Goal: Task Accomplishment & Management: Manage account settings

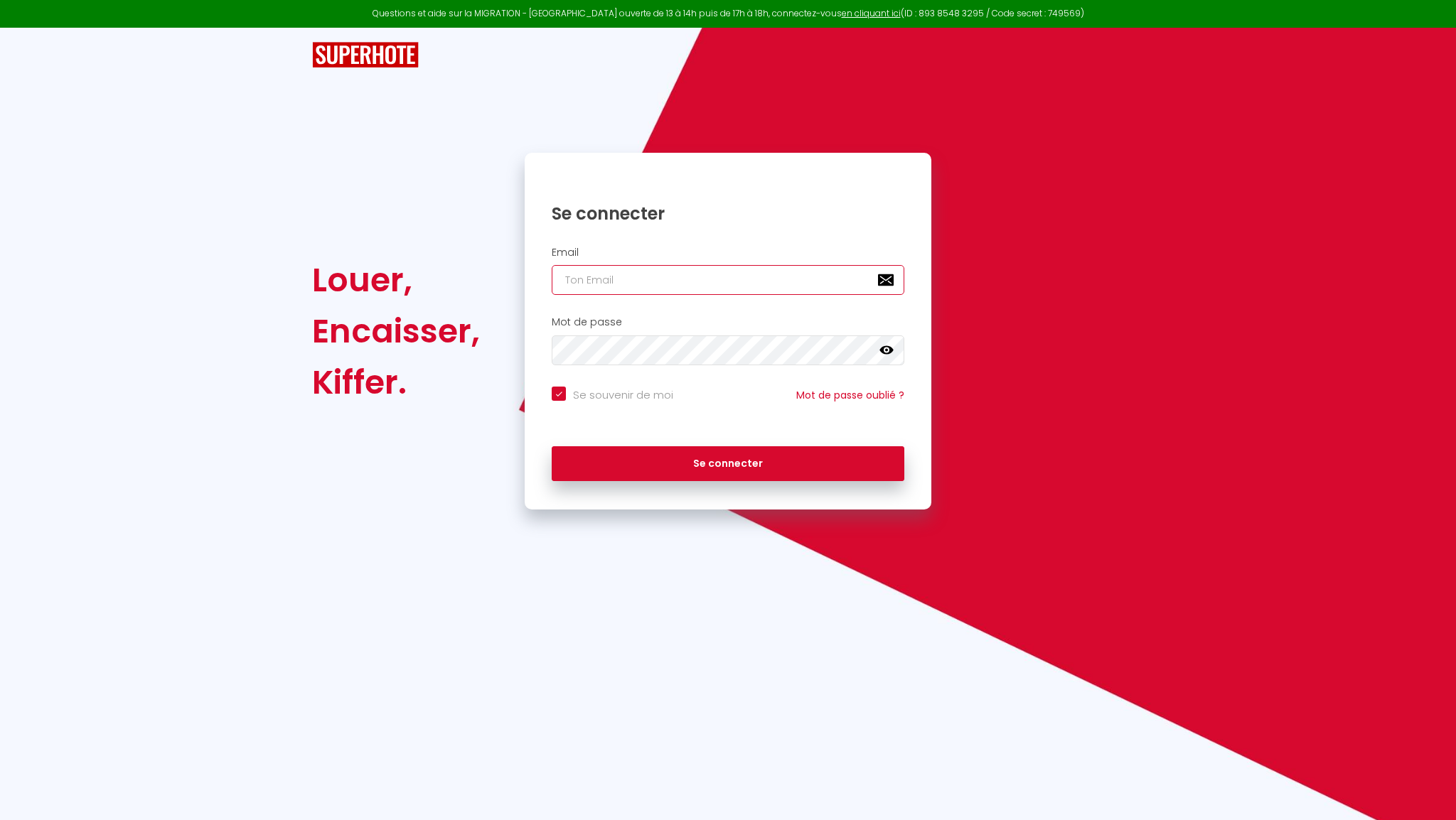
type input "[EMAIL_ADDRESS][DOMAIN_NAME]"
checkbox input "true"
click at [708, 282] on input "[EMAIL_ADDRESS][DOMAIN_NAME]" at bounding box center [727, 280] width 352 height 30
type input "[EMAIL_ADDRESS][PERSON_NAME][DOMAIN_NAME]"
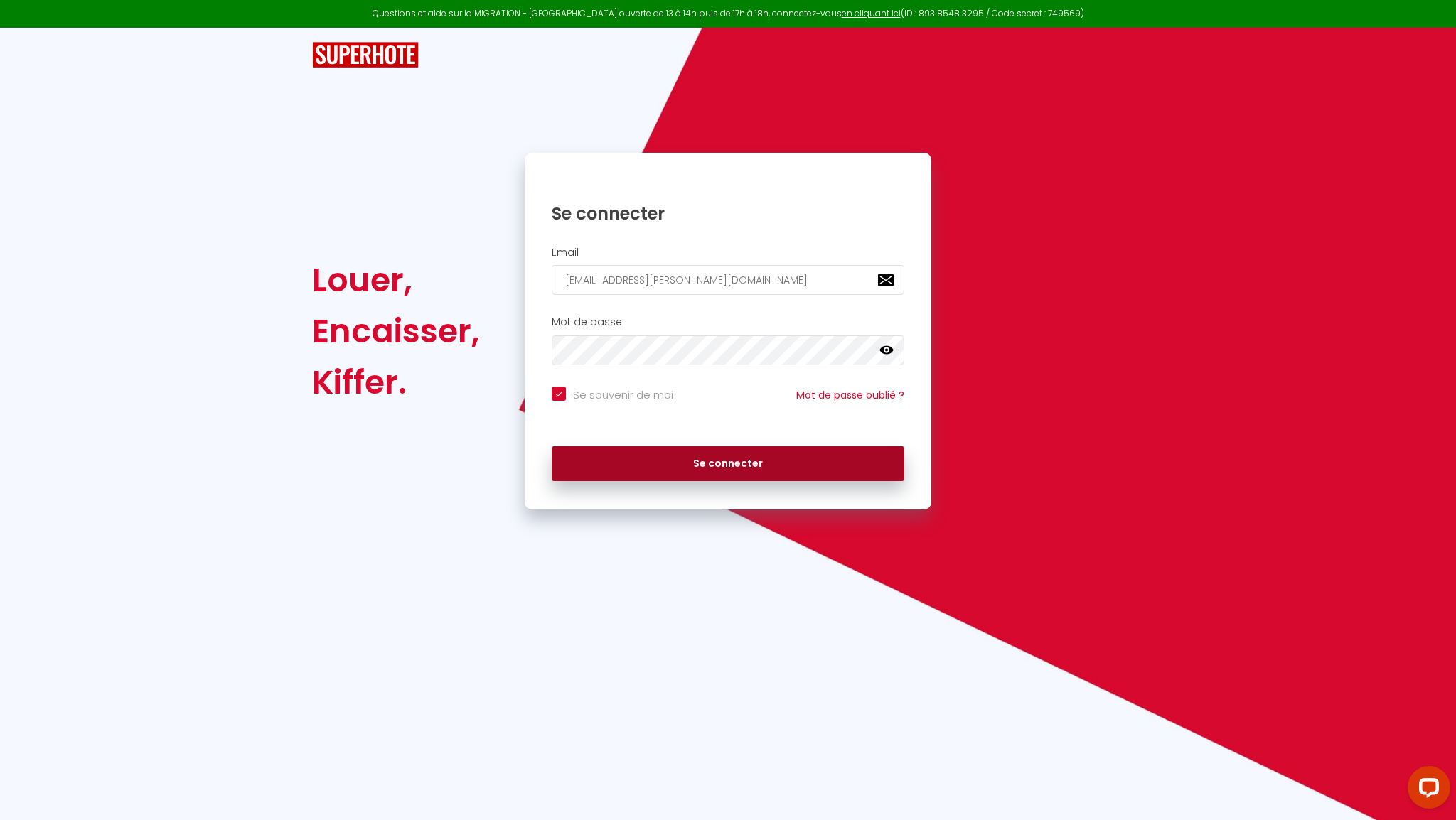
click at [704, 461] on button "Se connecter" at bounding box center [727, 463] width 352 height 36
checkbox input "true"
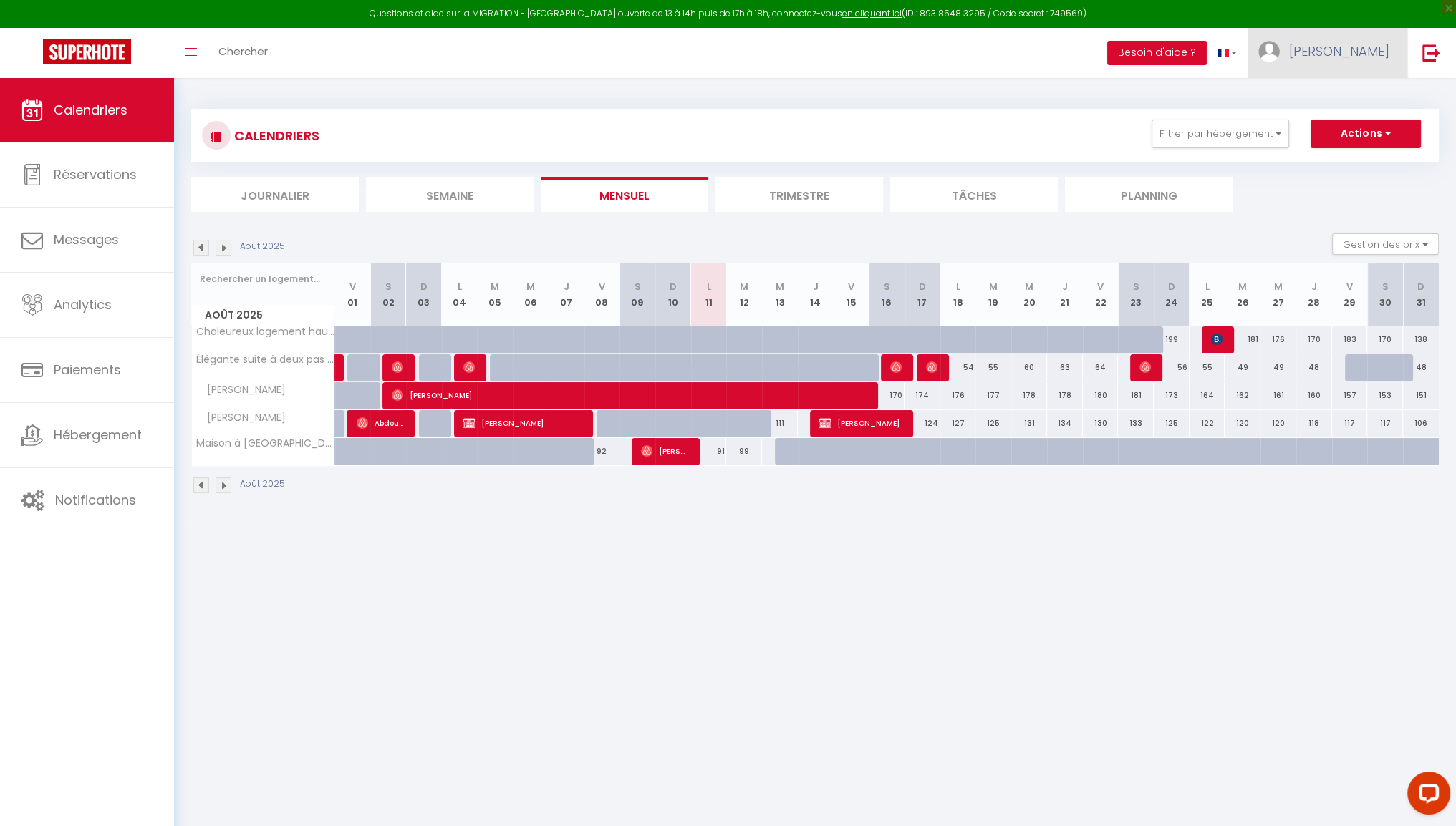
click at [1375, 50] on span "[PERSON_NAME]" at bounding box center [1339, 51] width 100 height 18
click at [1351, 98] on link "Paramètres" at bounding box center [1350, 99] width 106 height 24
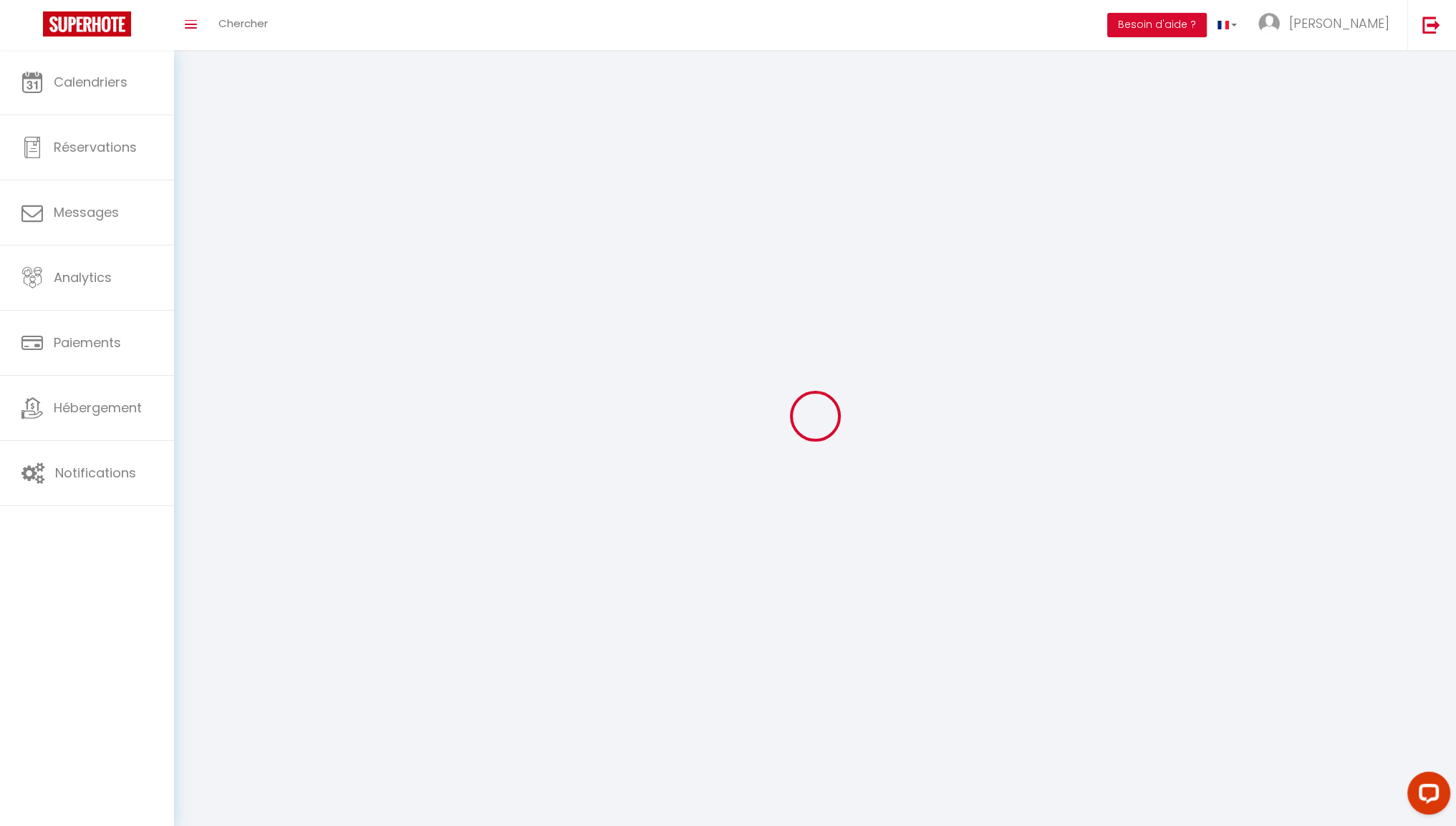
type input "[PERSON_NAME]"
type input "0632730767"
type input "[STREET_ADDRESS][GEOGRAPHIC_DATA]"
type input "38930"
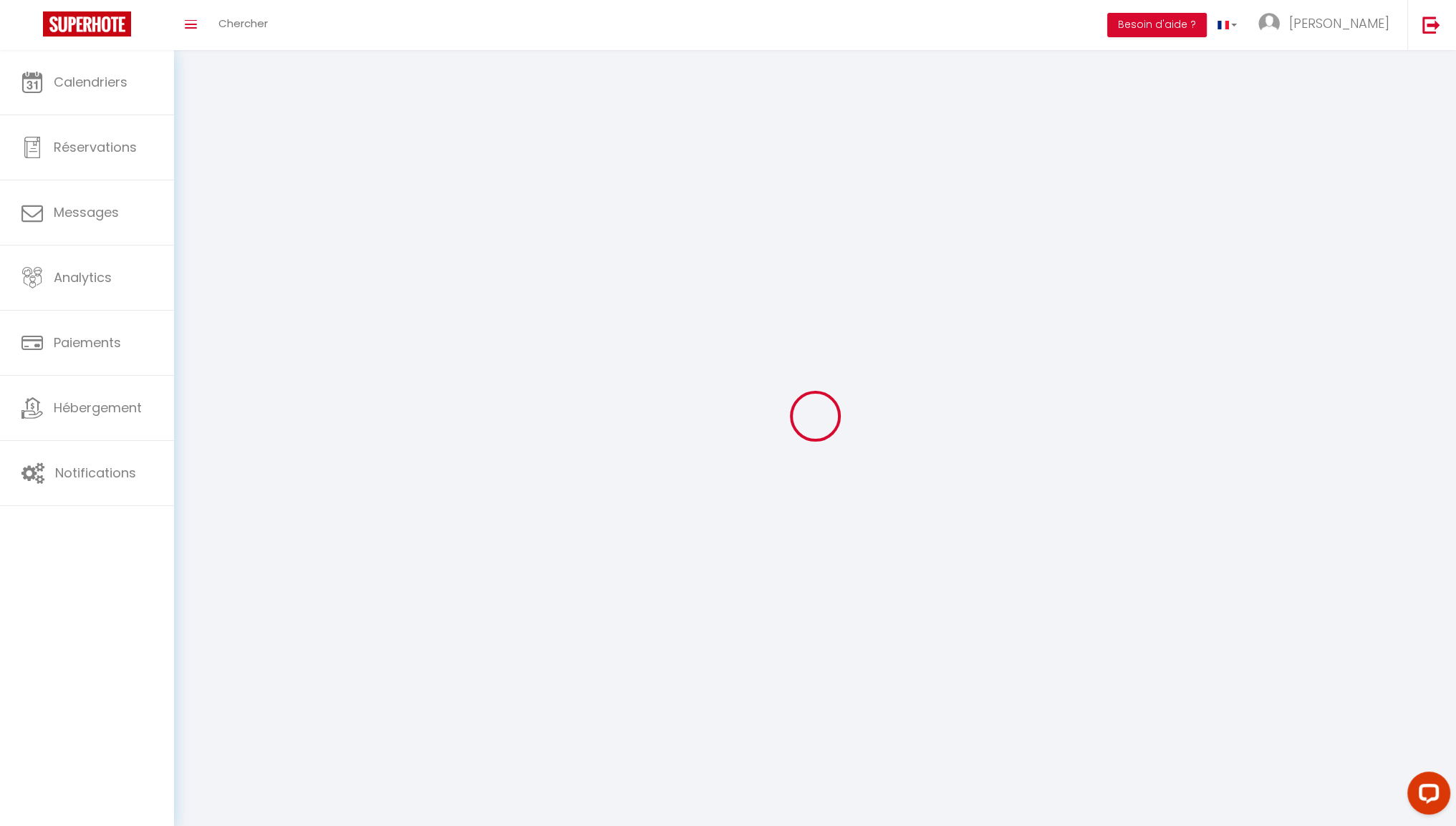
type input "CLELLES"
type input "NXqhT3fUSwuHTbcd71gJYoktg"
type input "KANVCyUv02lkrH2pEWRF48HA3"
select select "28"
type input "NXqhT3fUSwuHTbcd71gJYoktg"
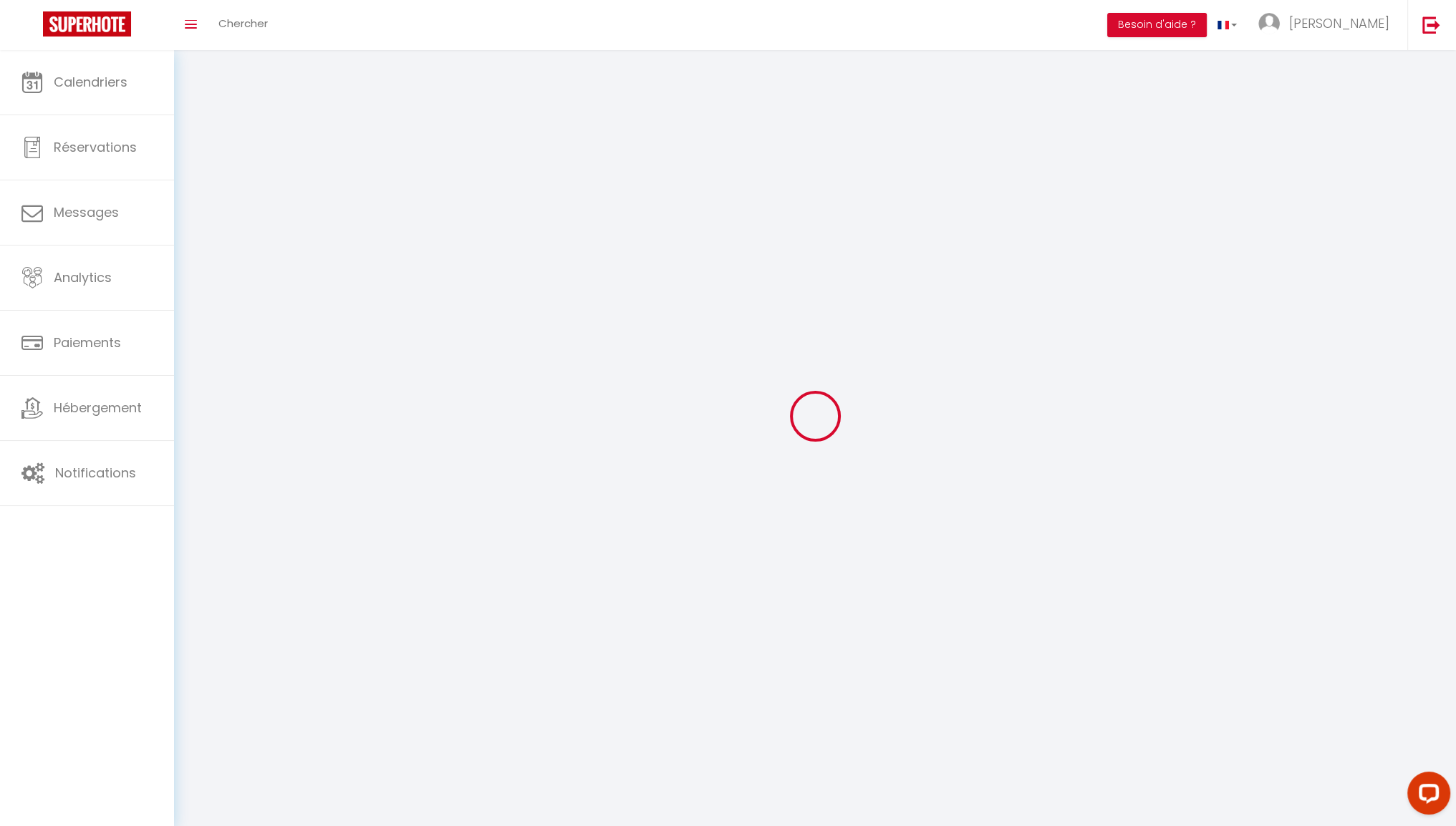
type input "KANVCyUv02lkrH2pEWRF48HA3"
type input "[URL][DOMAIN_NAME]"
select select "fr"
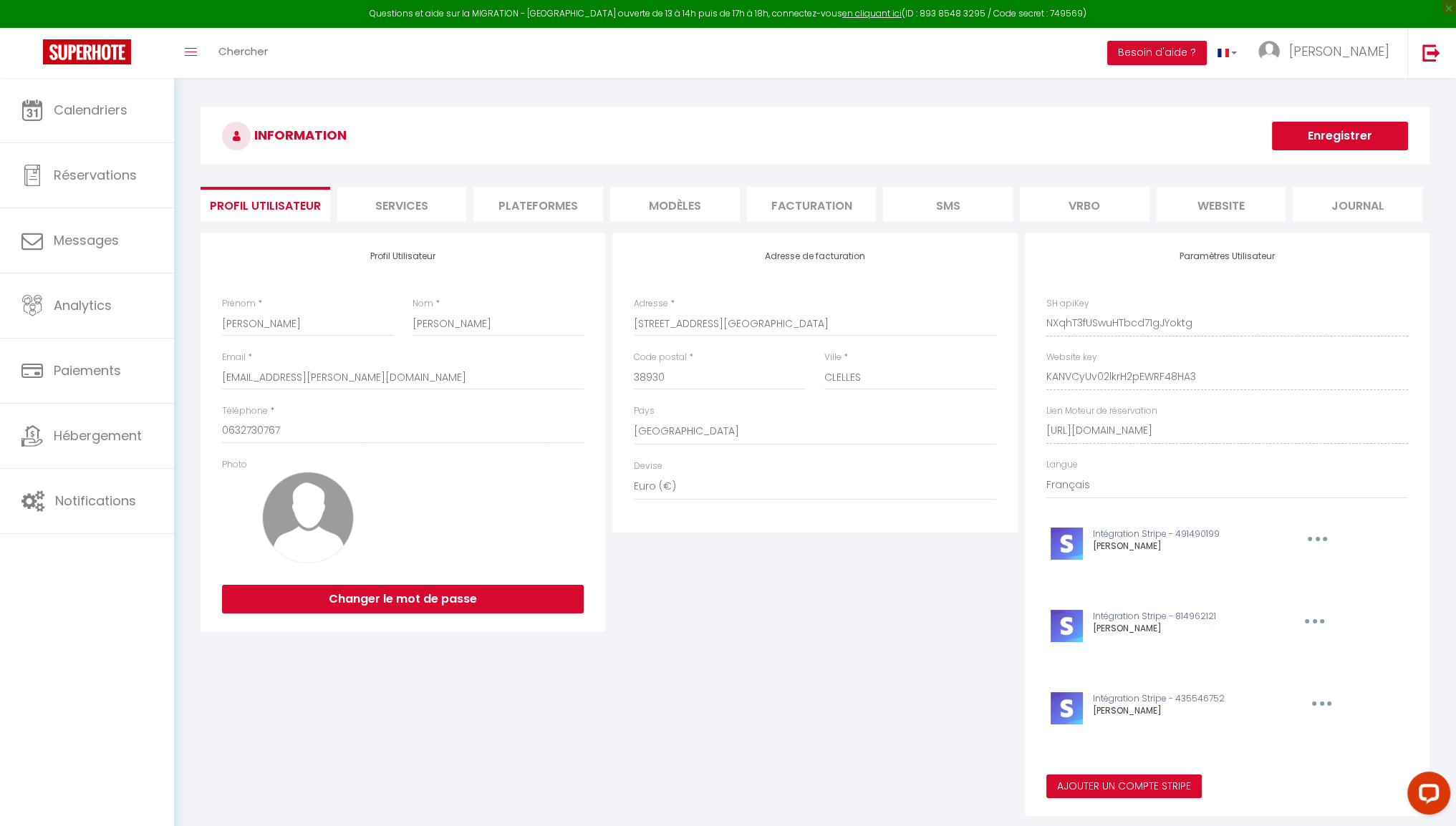
click at [410, 206] on li "Services" at bounding box center [402, 205] width 129 height 35
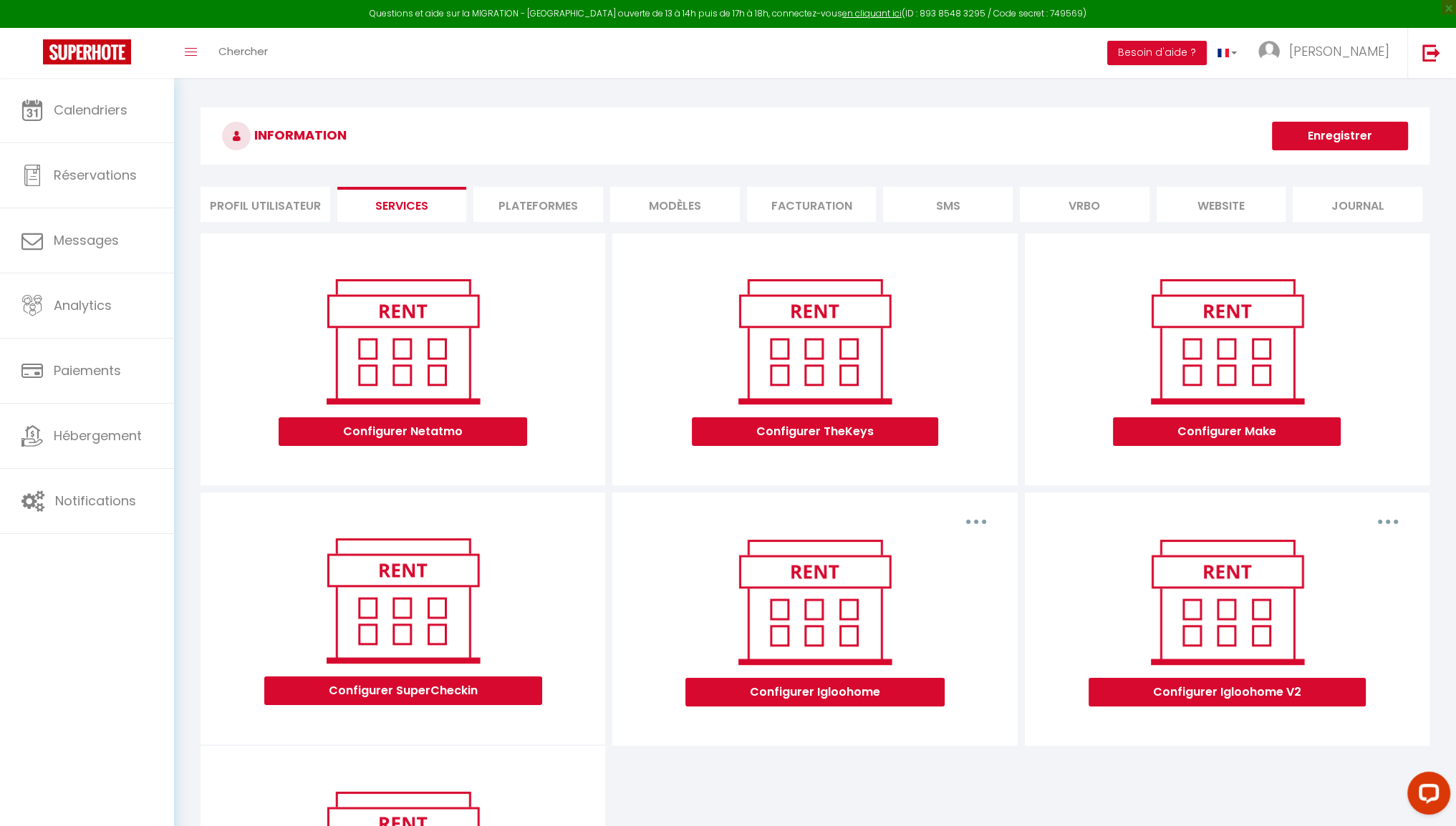
click at [523, 209] on li "Plateformes" at bounding box center [538, 205] width 129 height 35
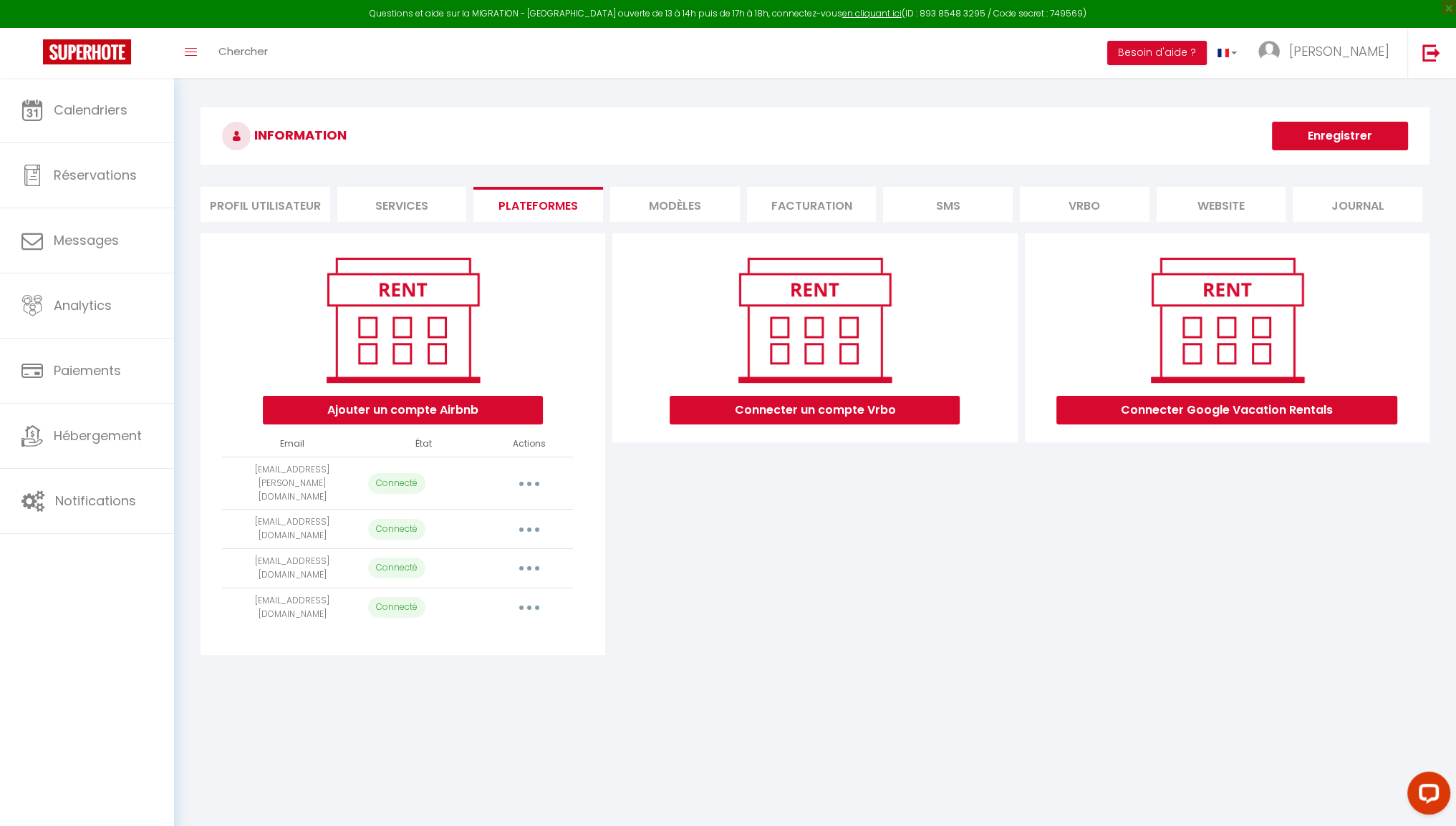
click at [528, 528] on icon "button" at bounding box center [529, 530] width 4 height 4
click at [445, 601] on link "Reconnecter le compte" at bounding box center [465, 613] width 158 height 24
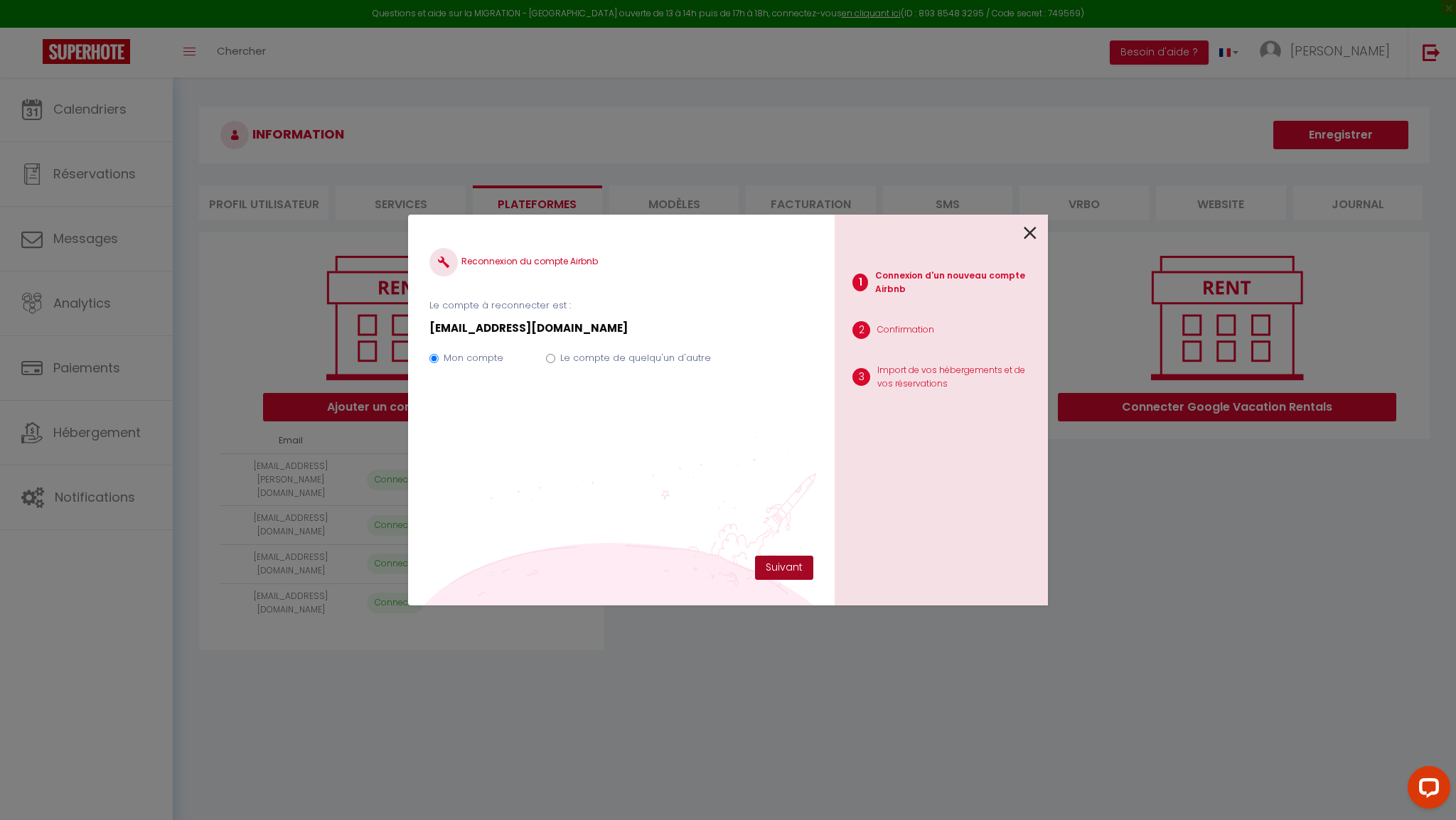
click at [781, 570] on button "Suivant" at bounding box center [784, 568] width 58 height 24
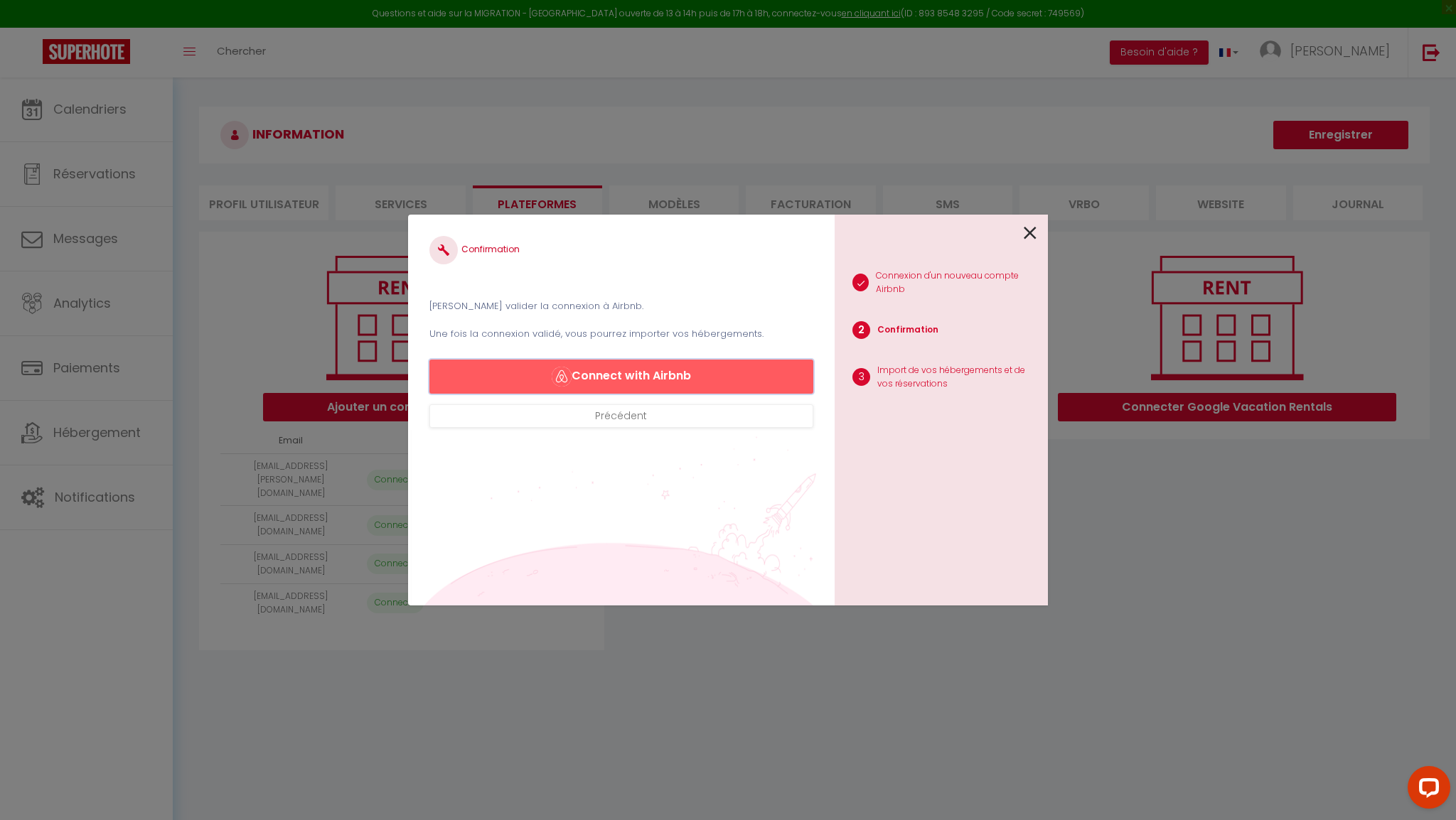
click at [636, 376] on button "Connect with Airbnb" at bounding box center [621, 376] width 384 height 34
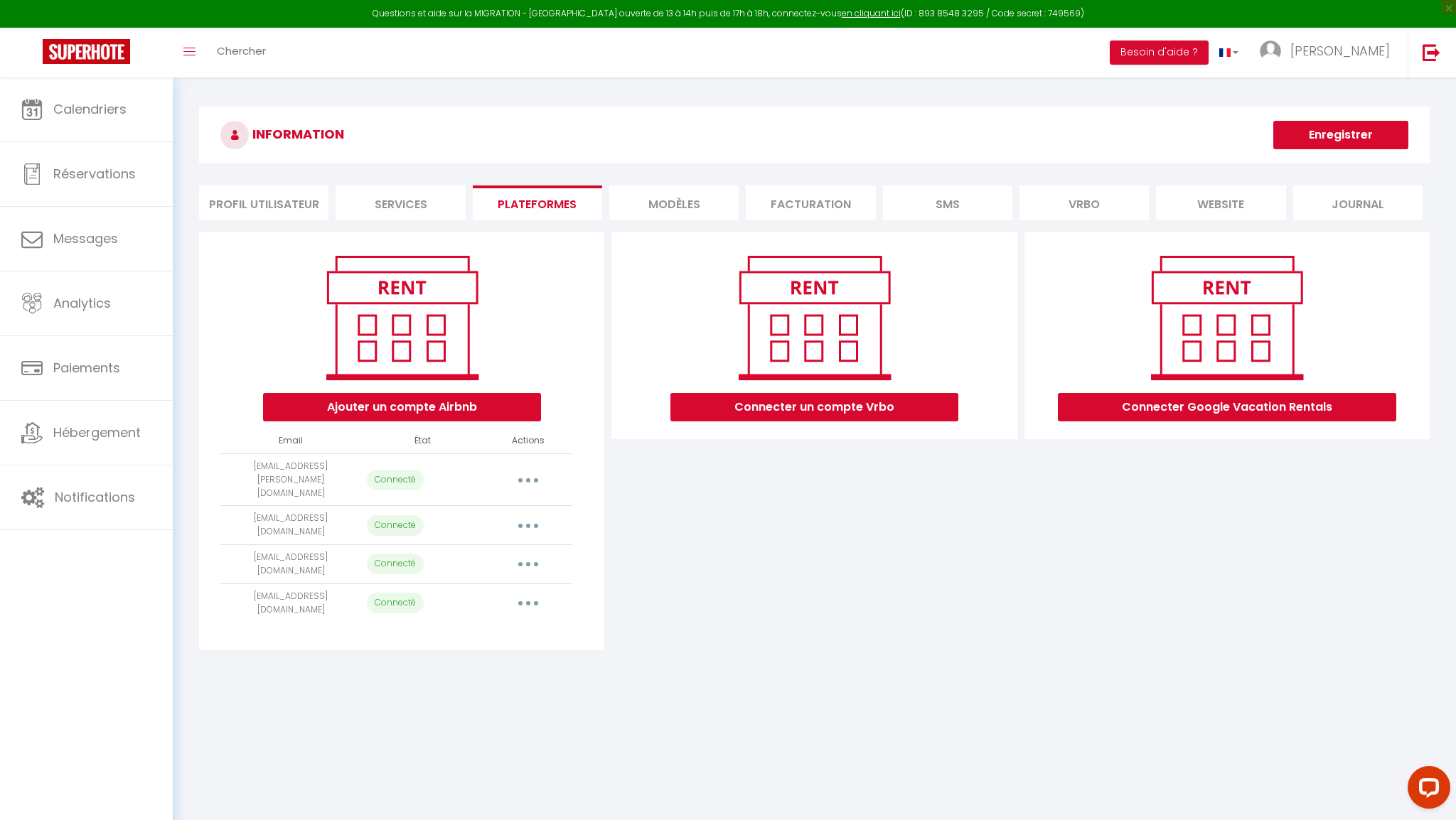
select select "29257"
select select
select select "38800"
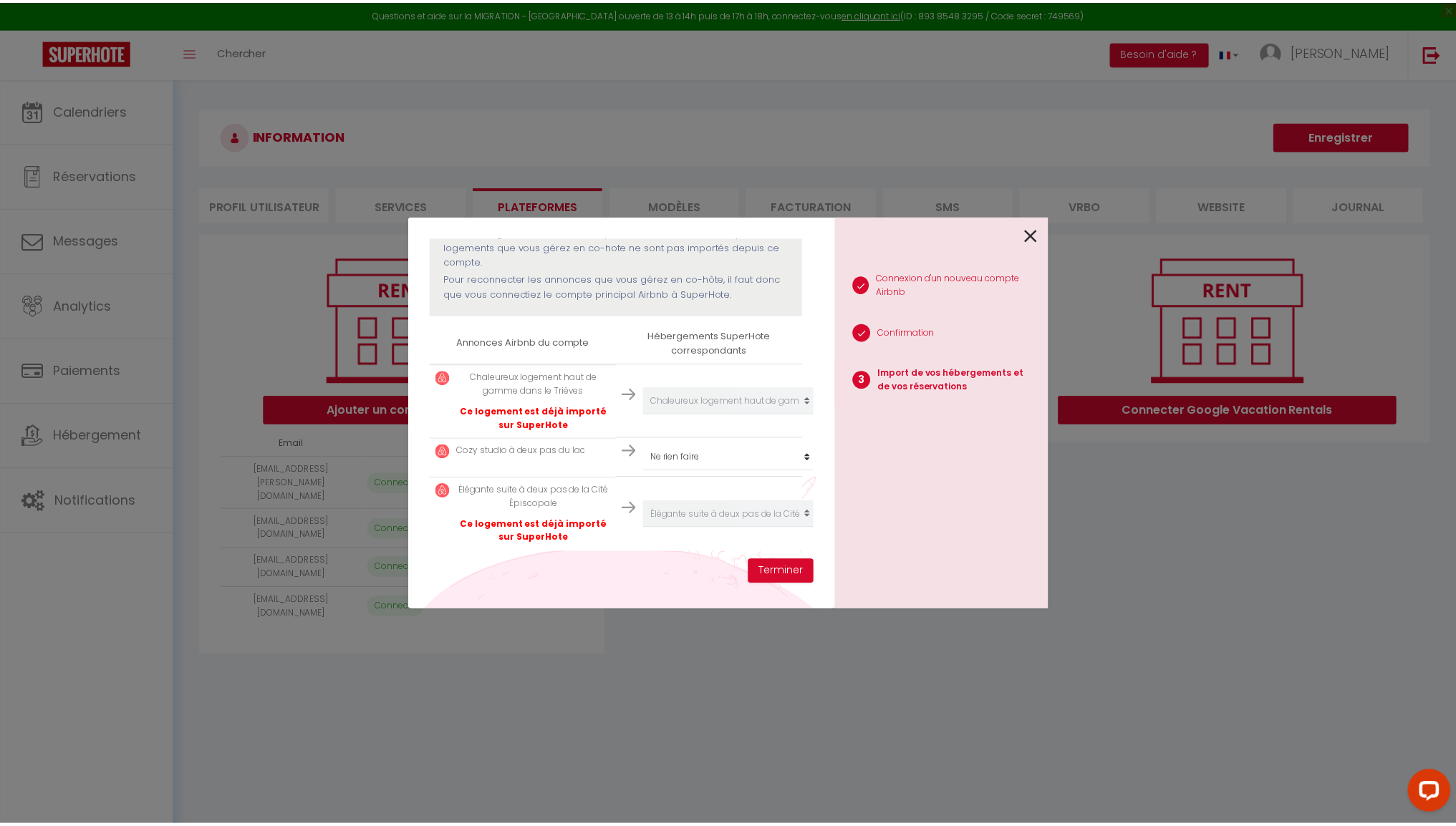
scroll to position [179, 0]
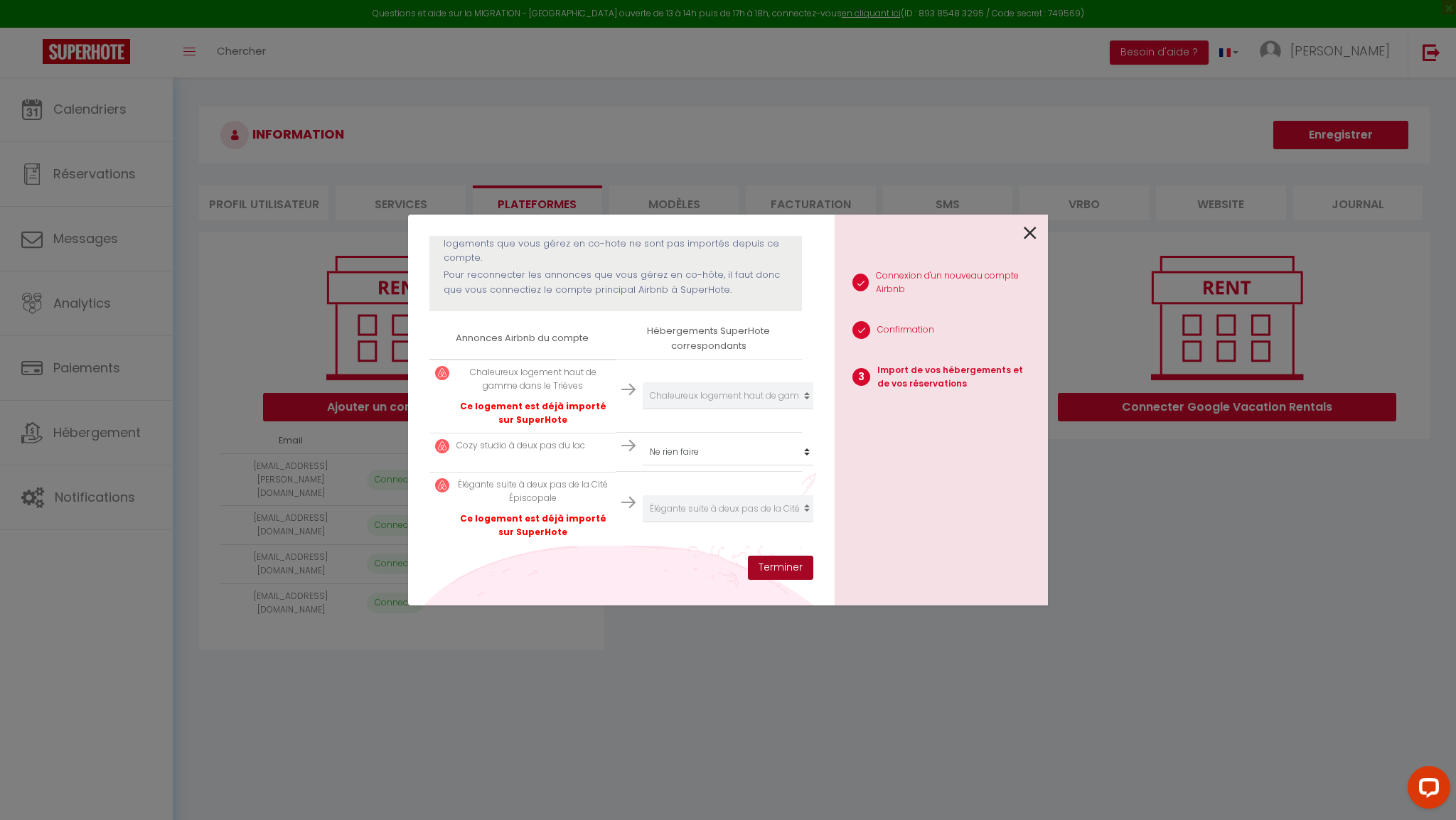
click at [793, 570] on button "Terminer" at bounding box center [780, 568] width 66 height 24
